Goal: Information Seeking & Learning: Learn about a topic

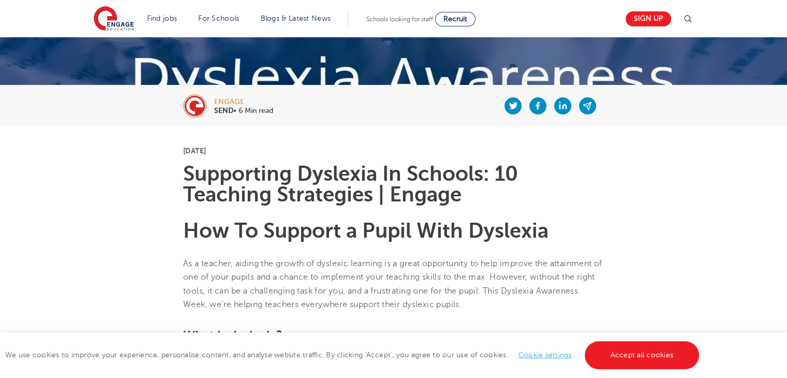
scroll to position [155, 0]
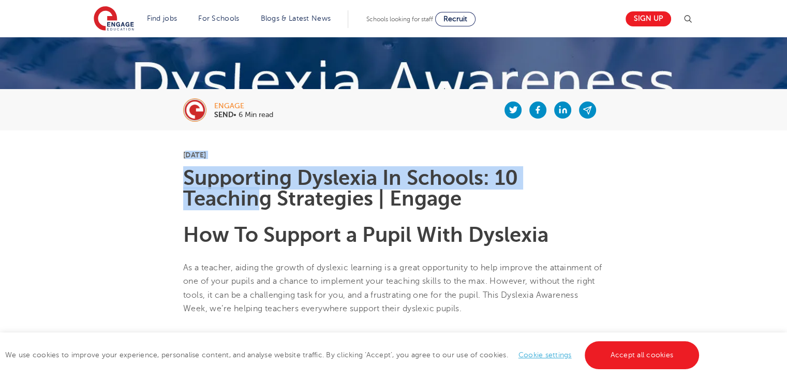
drag, startPoint x: 188, startPoint y: 152, endPoint x: 261, endPoint y: 209, distance: 92.6
click at [250, 199] on h1 "Supporting Dyslexia In Schools: 10 Teaching Strategies | Engage" at bounding box center [393, 188] width 421 height 41
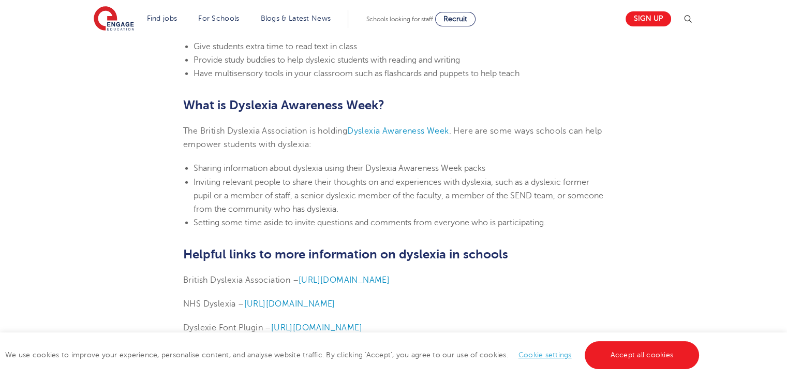
scroll to position [2433, 0]
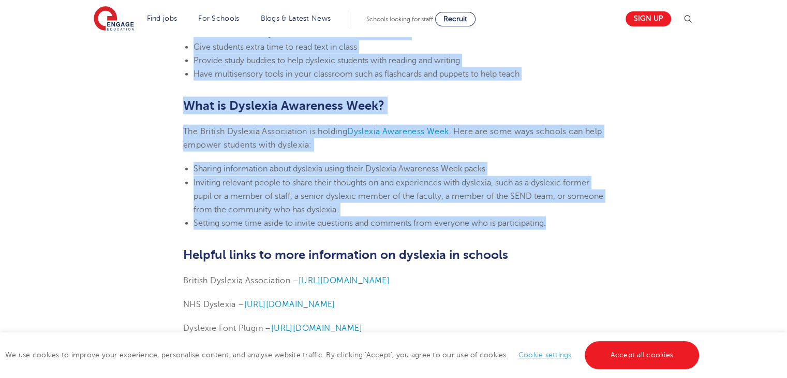
drag, startPoint x: 184, startPoint y: 150, endPoint x: 549, endPoint y: 227, distance: 372.5
copy section "5lo Ipsumdo 8132 Sitametcon Adipisci El Seddoei: 77 Temporin Utlaboreet | Dolor…"
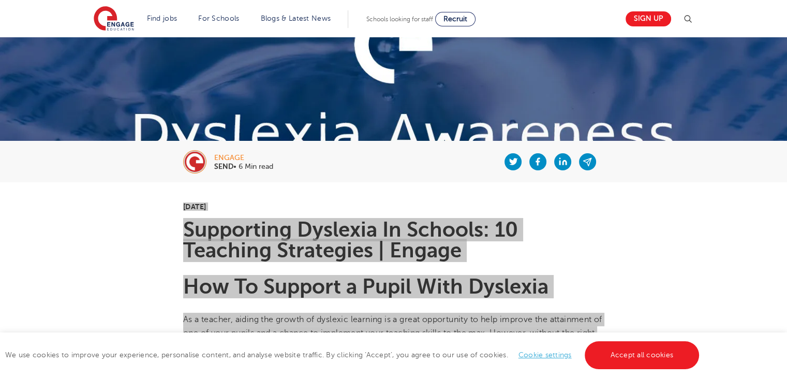
scroll to position [207, 0]
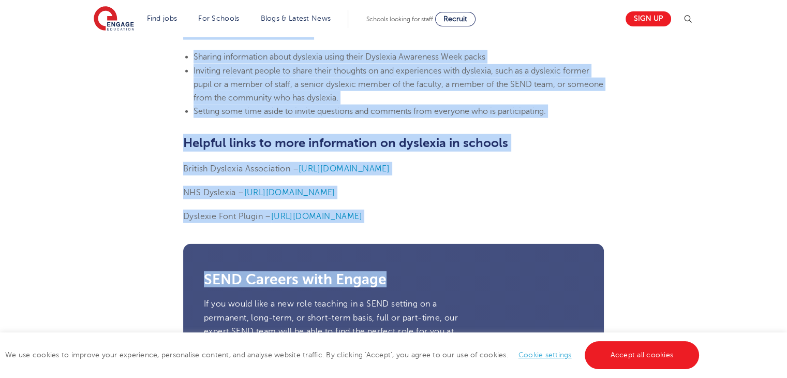
scroll to position [2542, 0]
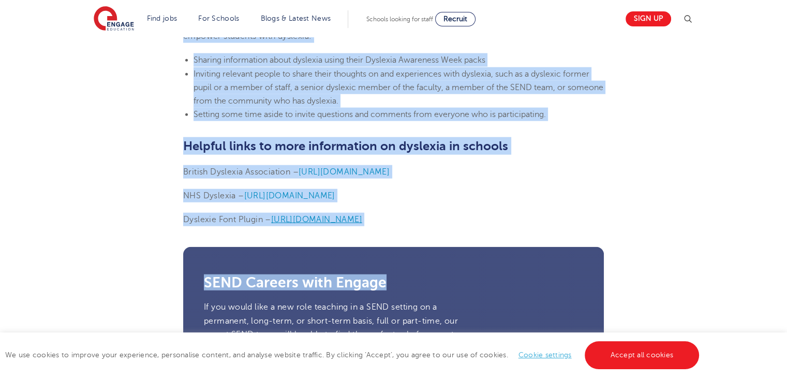
drag, startPoint x: 183, startPoint y: 122, endPoint x: 396, endPoint y: 221, distance: 234.6
drag, startPoint x: 391, startPoint y: 216, endPoint x: 297, endPoint y: 154, distance: 113.3
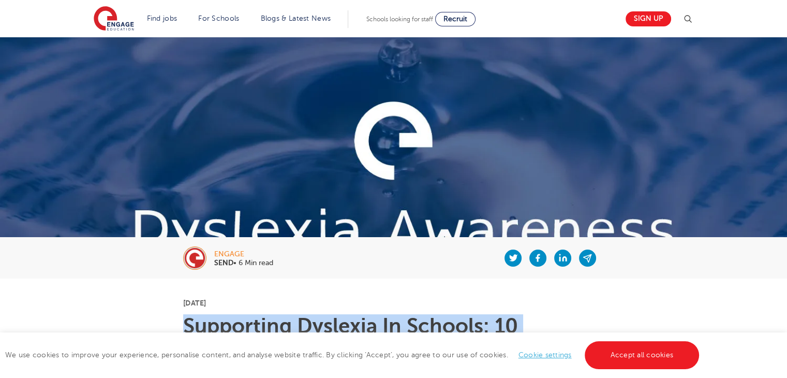
scroll to position [0, 0]
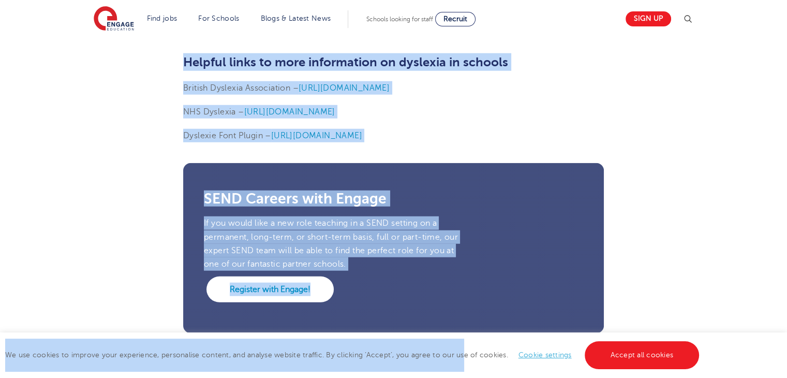
scroll to position [2534, 0]
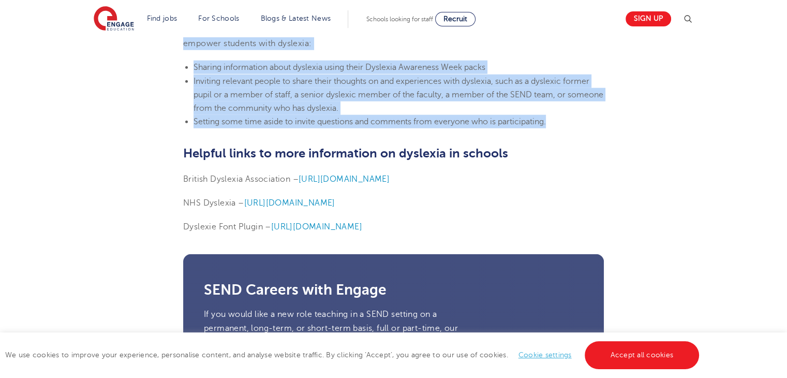
drag, startPoint x: 185, startPoint y: 231, endPoint x: 553, endPoint y: 125, distance: 382.9
copy section "Loremipsum Dolorsit Am Consect: 35 Adipisci Elitseddoe | Tempor Inc Ut Laboree …"
